Goal: Task Accomplishment & Management: Manage account settings

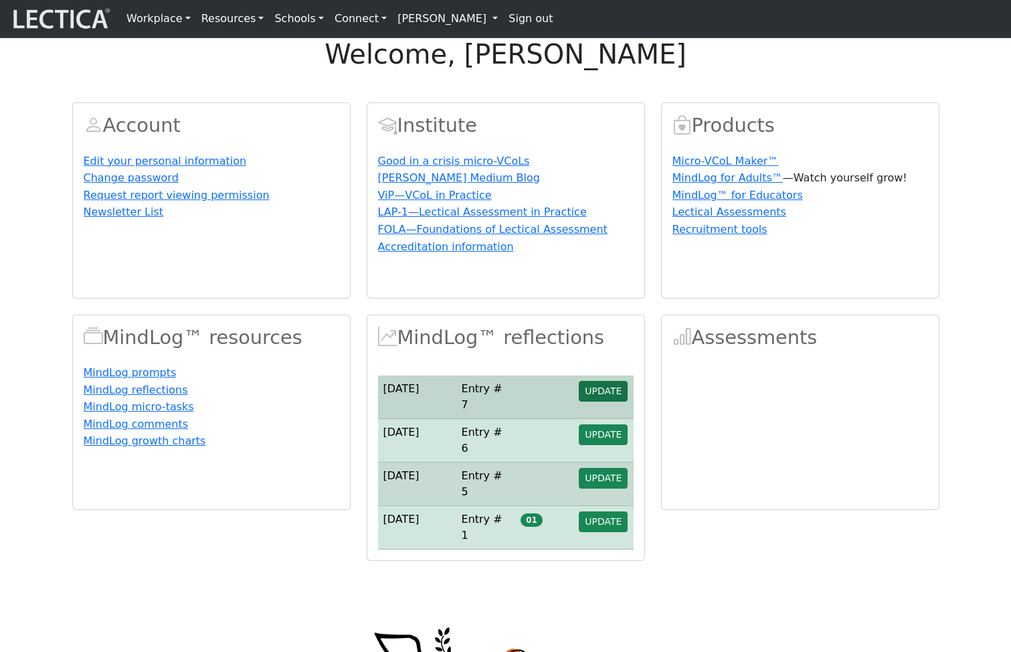
click at [603, 396] on span "UPDATE" at bounding box center [603, 390] width 37 height 11
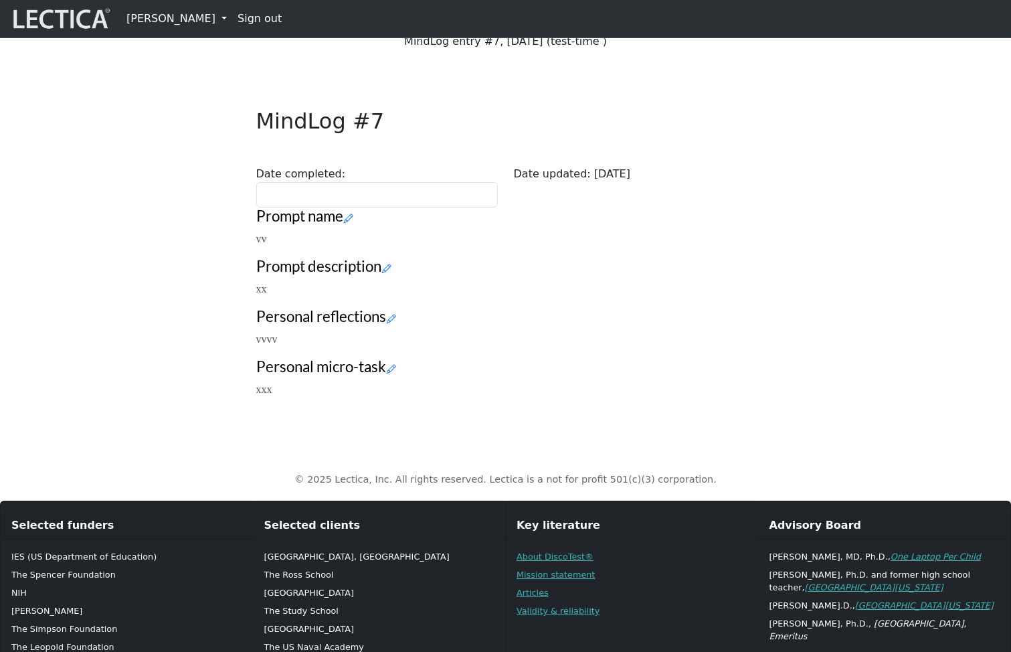
scroll to position [153, 0]
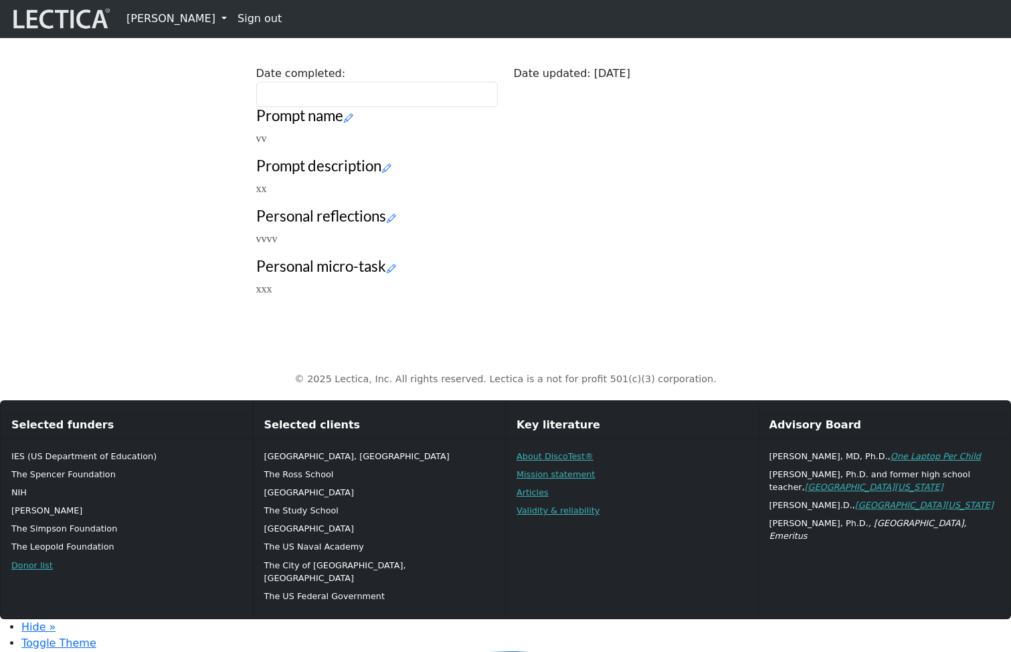
click at [761, 217] on div "Close MindLog #7 Date completed: Date updated: 2025-09-15 Prompt name vv Prompt…" at bounding box center [505, 150] width 515 height 316
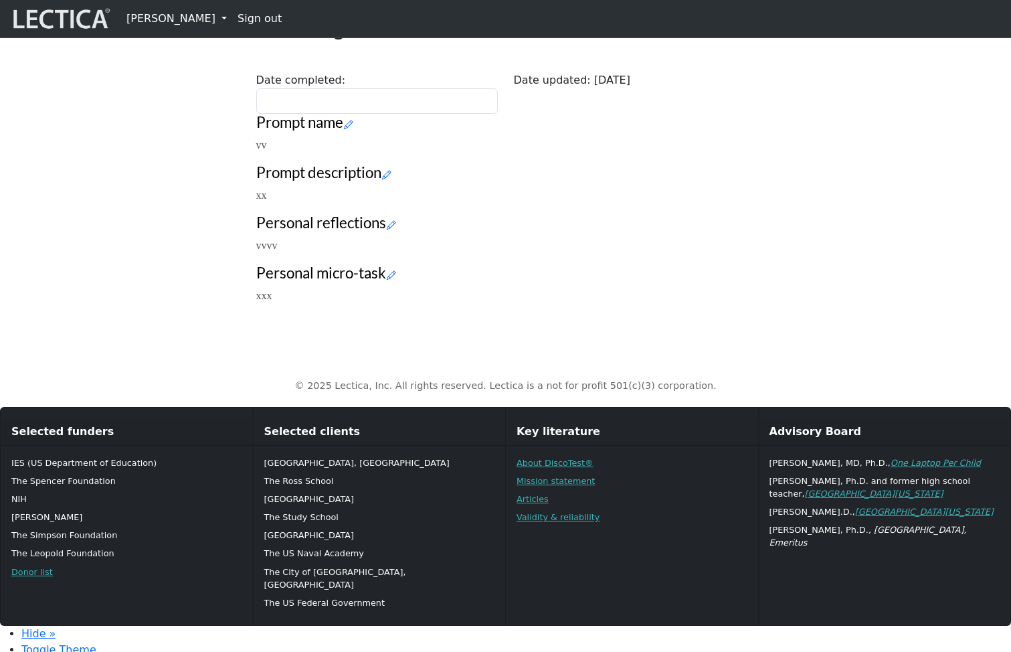
click at [166, 14] on link "[PERSON_NAME]" at bounding box center [176, 18] width 111 height 27
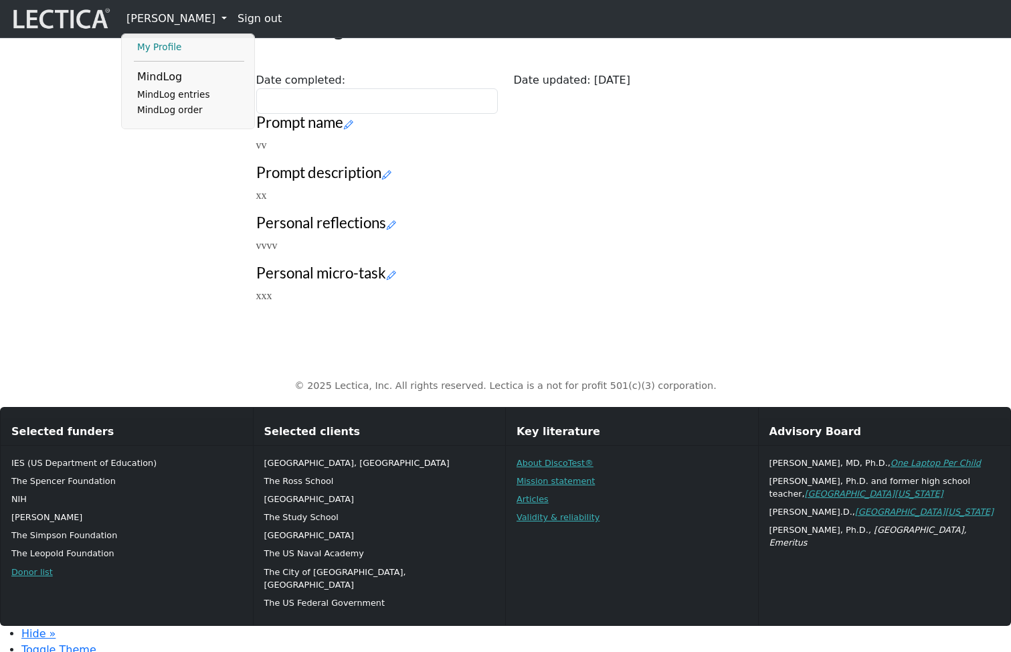
click at [167, 50] on link "My Profile" at bounding box center [189, 47] width 110 height 16
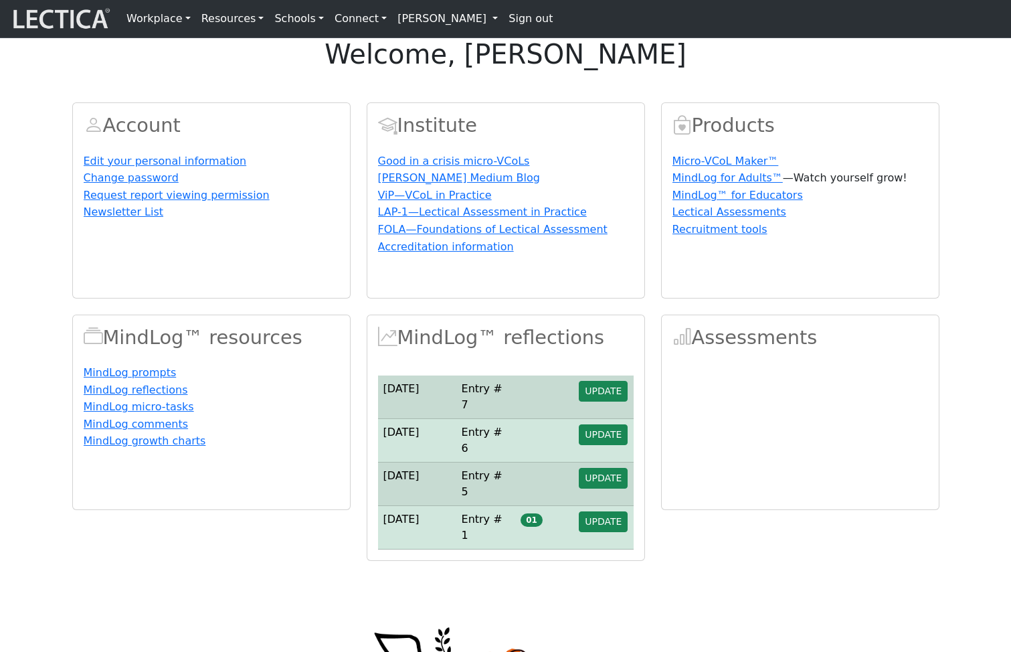
drag, startPoint x: 357, startPoint y: 70, endPoint x: 639, endPoint y: 67, distance: 282.3
click at [671, 66] on h1 "welcome, Francis Marshall" at bounding box center [505, 54] width 1011 height 32
click at [514, 120] on div "Account Edit your personal information Change password Request report viewing p…" at bounding box center [505, 323] width 883 height 474
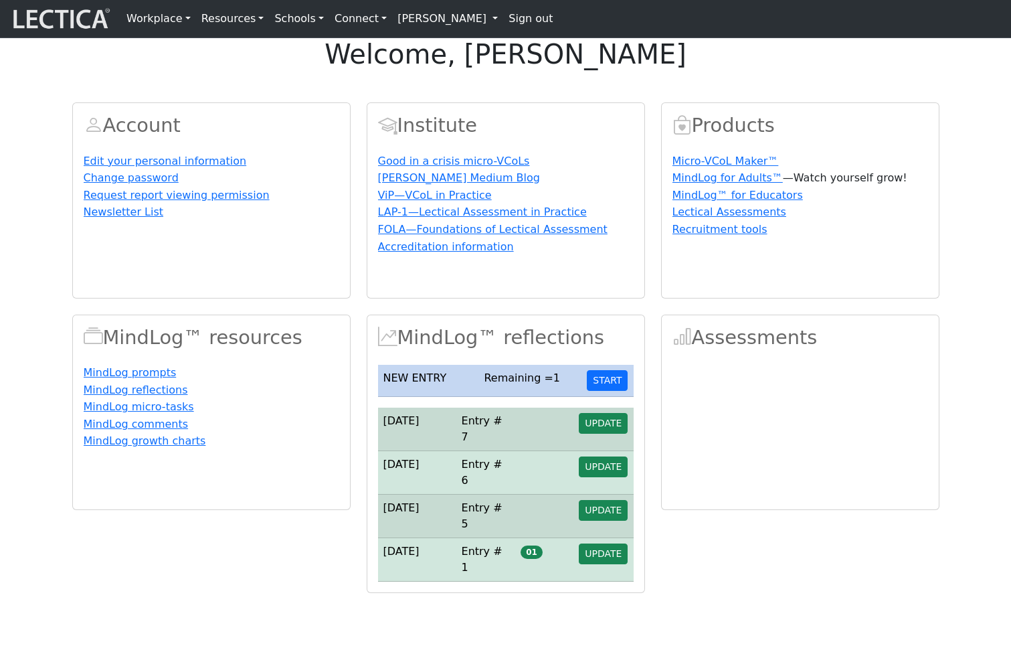
drag, startPoint x: 476, startPoint y: 69, endPoint x: 712, endPoint y: 60, distance: 235.7
click at [712, 60] on h1 "welcome, [PERSON_NAME]" at bounding box center [505, 54] width 1011 height 32
click at [620, 123] on div "Account Edit your personal information Change password Request report viewing p…" at bounding box center [505, 339] width 883 height 506
click at [503, 20] on link "Sign out" at bounding box center [530, 18] width 55 height 27
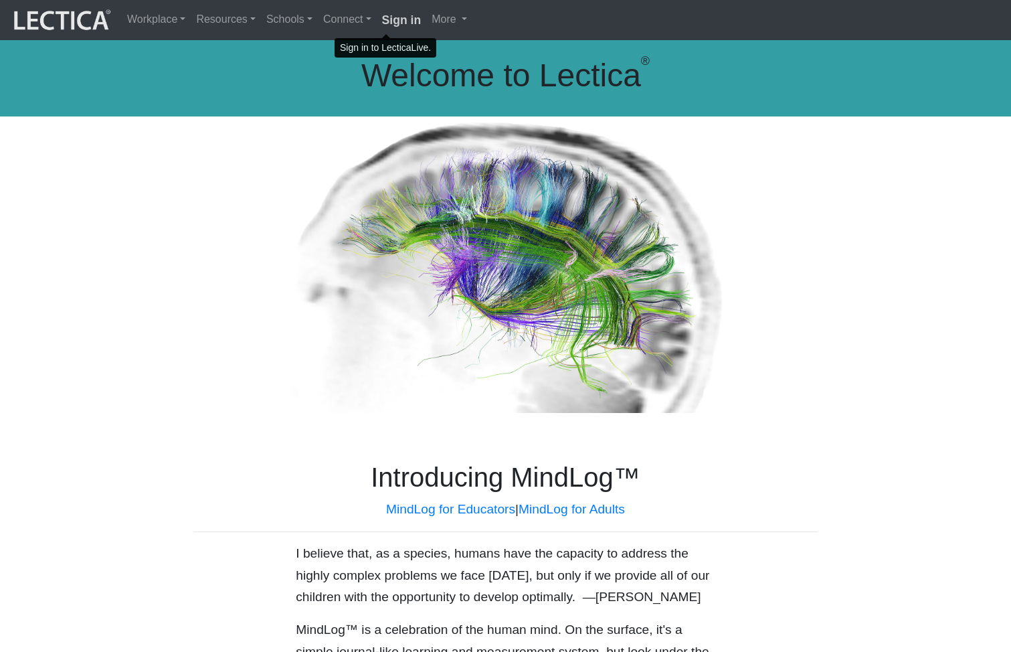
click at [382, 19] on strong "Sign in" at bounding box center [401, 19] width 39 height 13
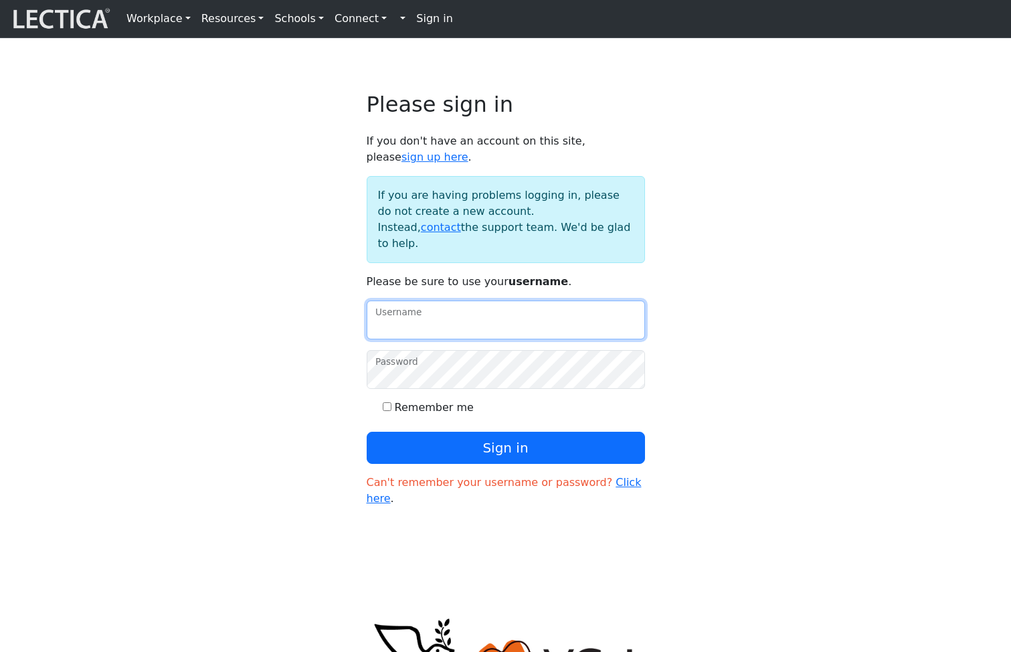
click at [448, 337] on input "Username" at bounding box center [506, 319] width 278 height 39
type input "amcorreia"
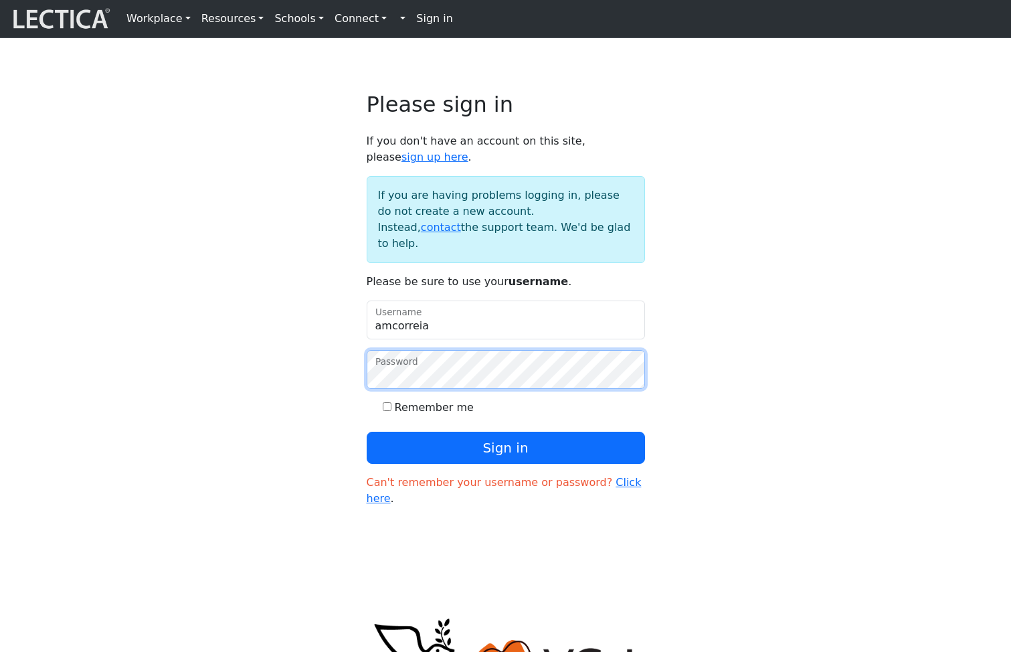
click at [367, 431] on button "Sign in" at bounding box center [506, 447] width 278 height 32
